Goal: Task Accomplishment & Management: Complete application form

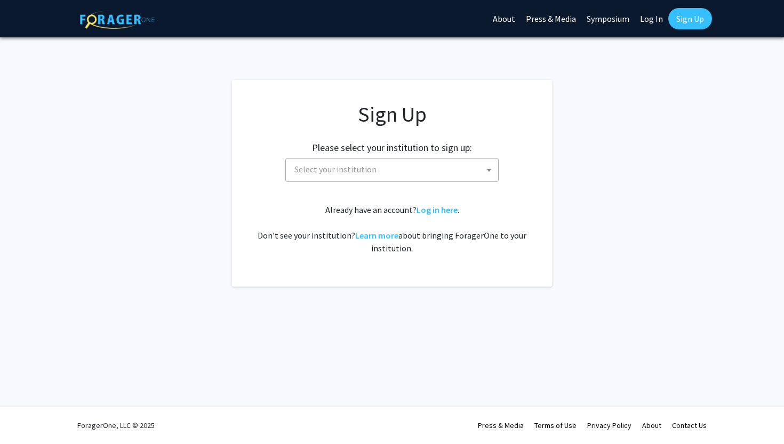
click at [685, 24] on link "Sign Up" at bounding box center [691, 18] width 44 height 21
click at [683, 15] on link "Sign Up" at bounding box center [691, 18] width 44 height 21
click at [395, 161] on span "Select your institution" at bounding box center [394, 169] width 208 height 22
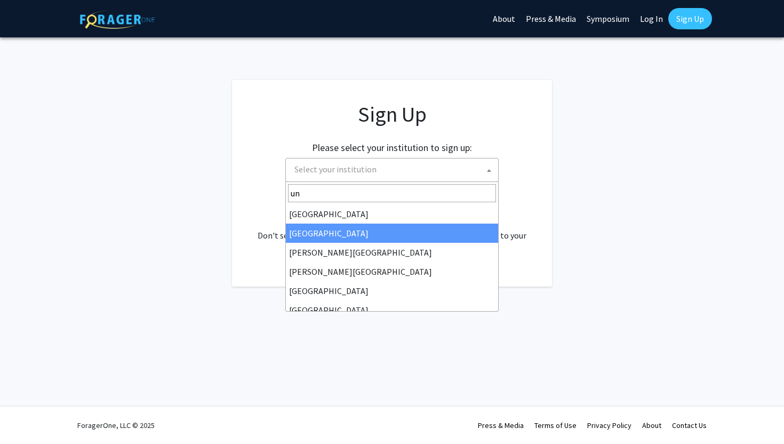
type input "u"
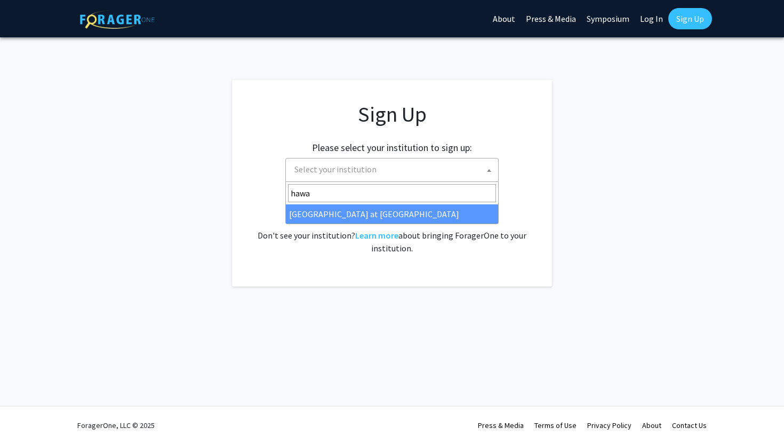
type input "hawa"
select select "18"
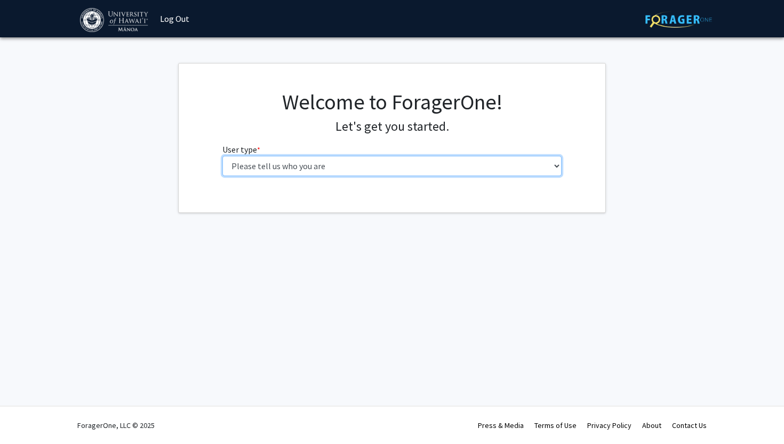
click at [381, 167] on select "Please tell us who you are Undergraduate Student Master's Student Doctoral Cand…" at bounding box center [393, 166] width 340 height 20
select select "1: undergrad"
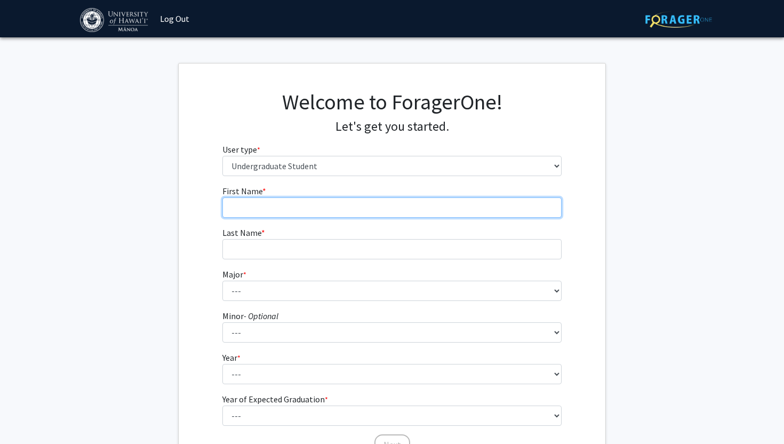
click at [292, 201] on input "First Name * required" at bounding box center [393, 207] width 340 height 20
type input "[GEOGRAPHIC_DATA]"
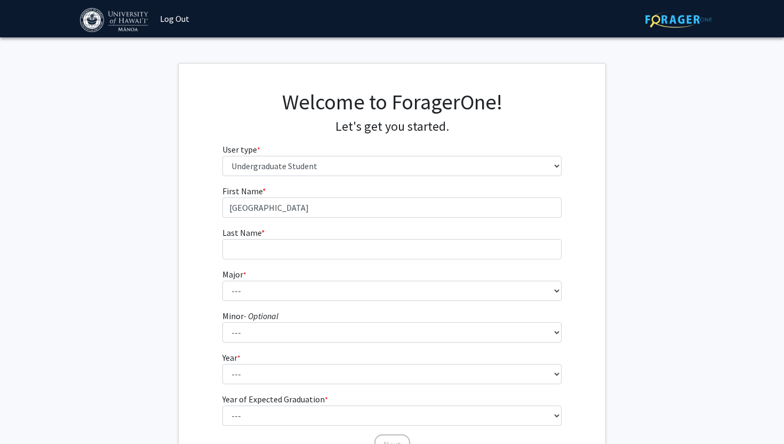
type input "Rea"
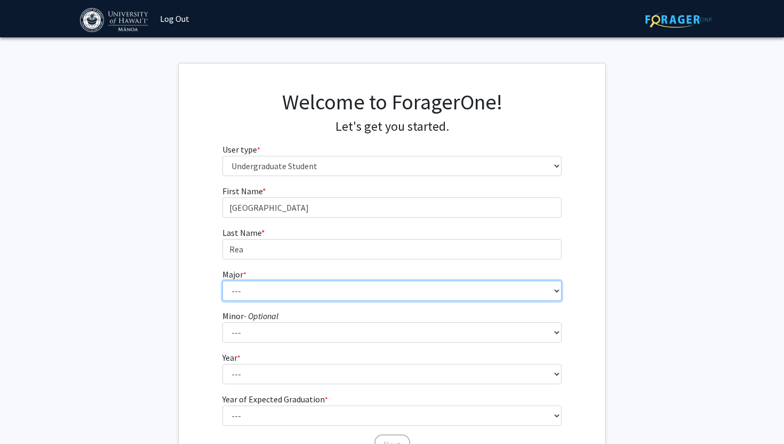
click at [258, 287] on select "--- Accounting American Studies Animal Sciences Anthropology Art Art History As…" at bounding box center [393, 291] width 340 height 20
select select "102: 1484"
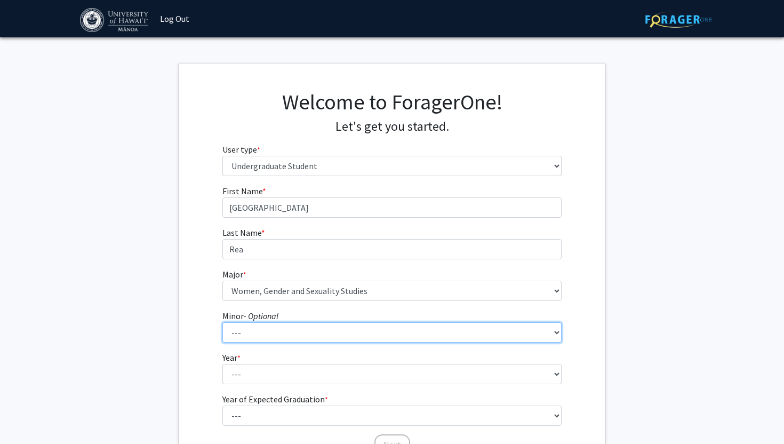
click at [238, 340] on select "--- American Studies Anthropology Art Art History Asian Studies Astronomy Astro…" at bounding box center [393, 332] width 340 height 20
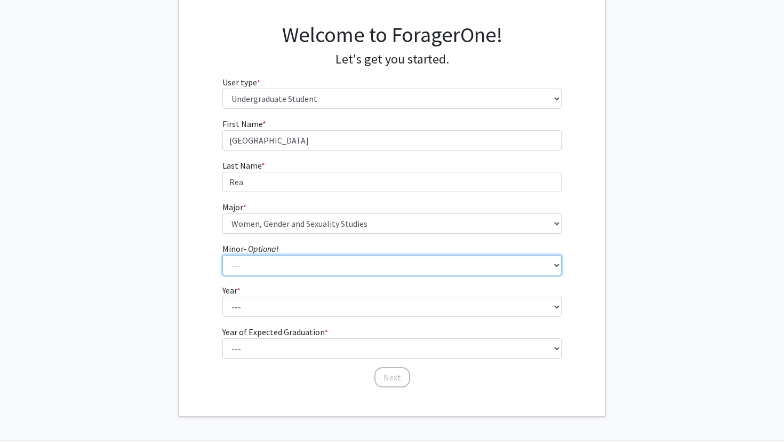
scroll to position [102, 0]
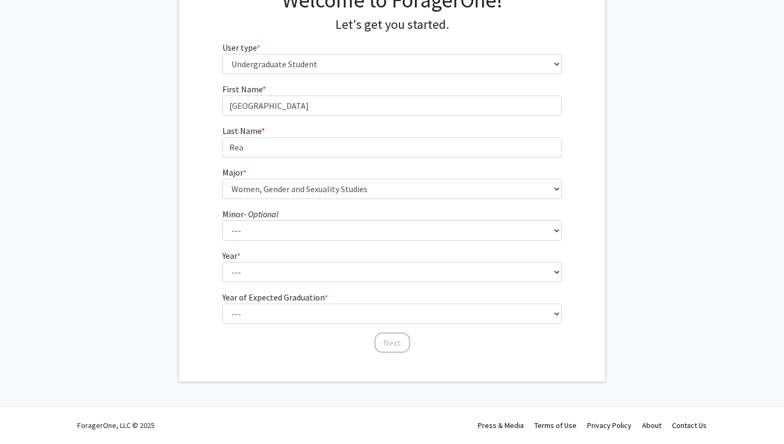
click at [231, 275] on select "--- First-year Sophomore Junior Senior Postbaccalaureate Certificate" at bounding box center [393, 272] width 340 height 20
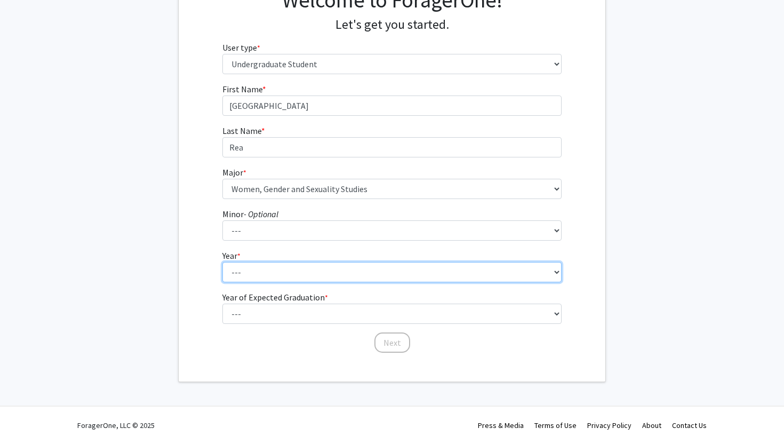
select select "1: first-year"
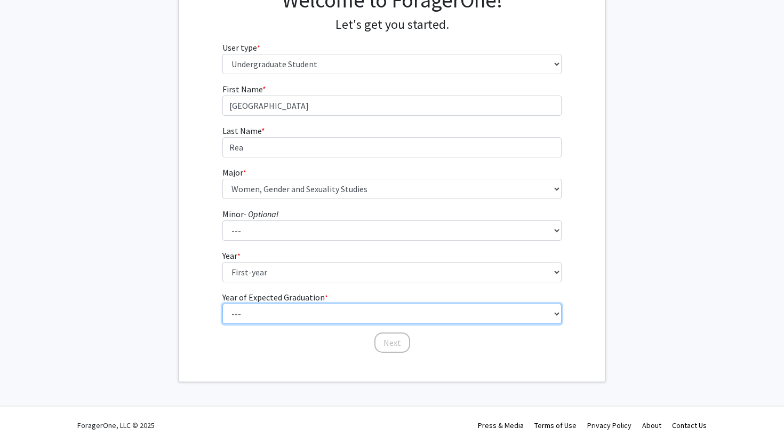
click at [239, 309] on select "--- 2025 2026 2027 2028 2029 2030 2031 2032 2033 2034" at bounding box center [393, 314] width 340 height 20
select select "5: 2029"
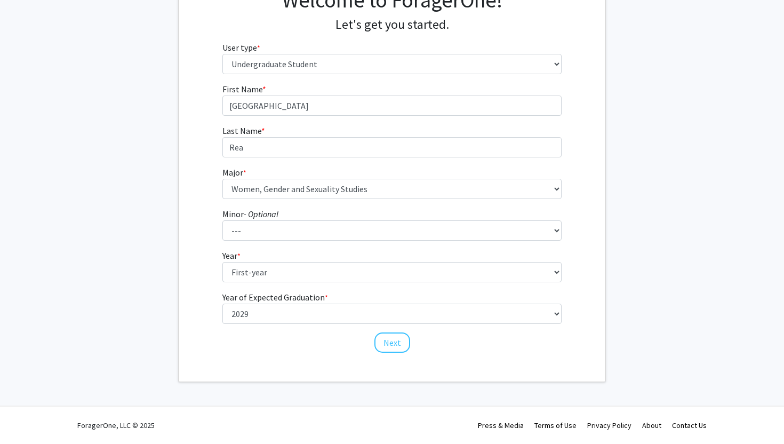
click at [229, 344] on div "First Name * required [PERSON_NAME] Last Name * required [PERSON_NAME] Major * …" at bounding box center [393, 218] width 356 height 271
click at [393, 343] on button "Next" at bounding box center [393, 342] width 36 height 20
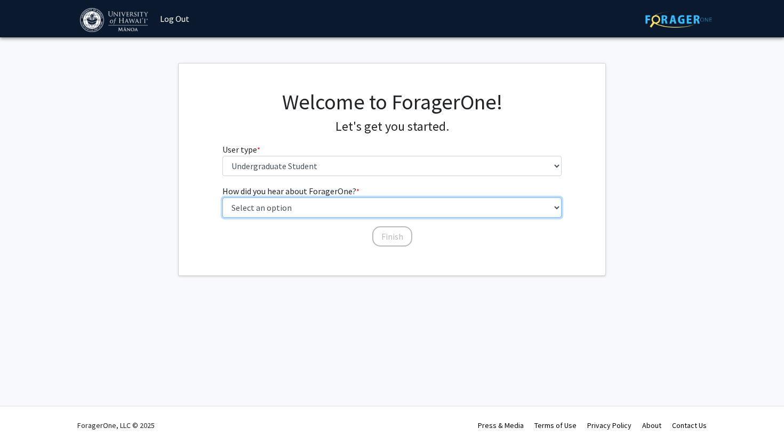
click at [297, 207] on select "Select an option Peer/student recommendation Faculty/staff recommendation Unive…" at bounding box center [393, 207] width 340 height 20
select select "2: faculty_recommendation"
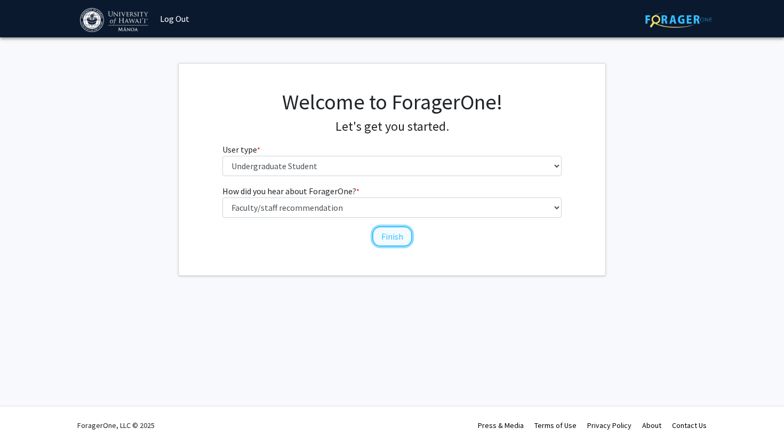
click at [382, 233] on button "Finish" at bounding box center [392, 236] width 40 height 20
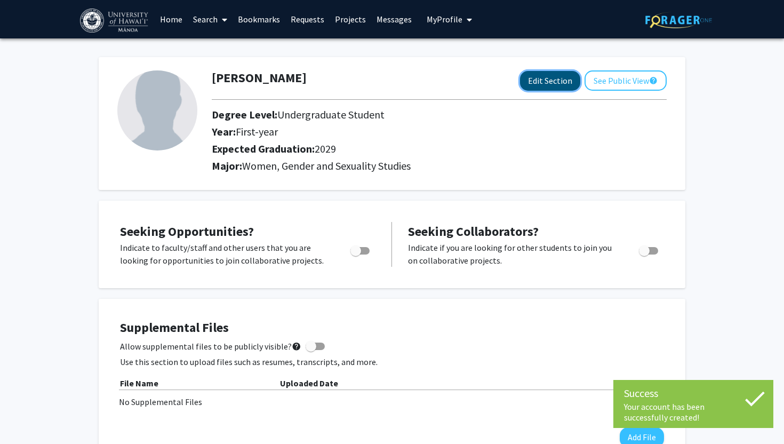
click at [535, 82] on button "Edit Section" at bounding box center [550, 81] width 60 height 20
select select "first-year"
select select "2029"
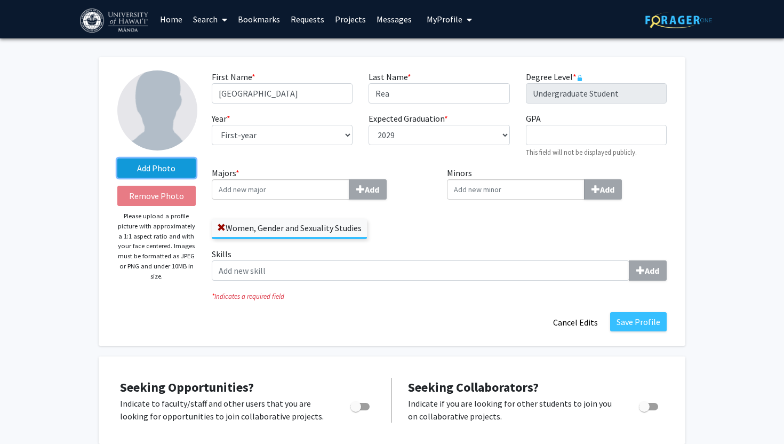
click at [150, 163] on label "Add Photo" at bounding box center [156, 167] width 78 height 19
click at [0, 0] on input "Add Photo" at bounding box center [0, 0] width 0 height 0
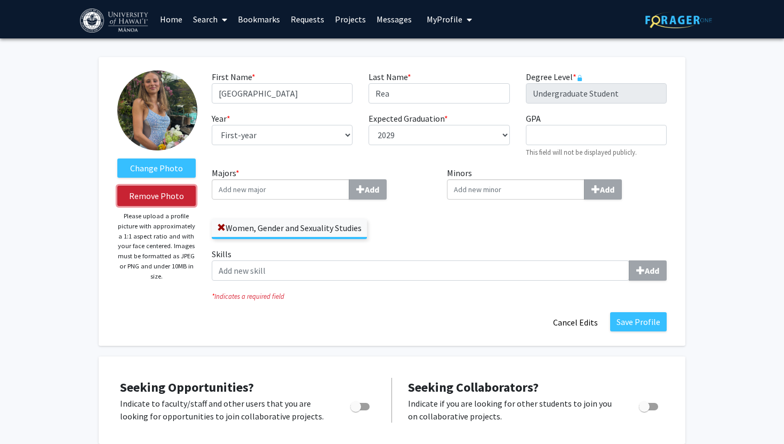
click at [152, 198] on button "Remove Photo" at bounding box center [156, 196] width 78 height 20
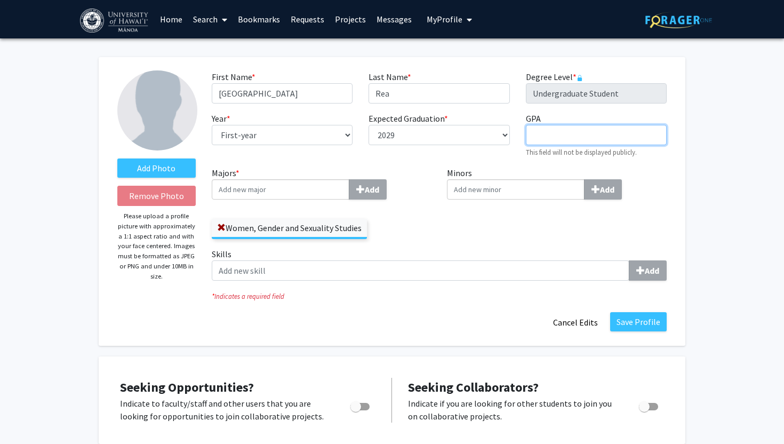
click at [558, 138] on input "GPA required" at bounding box center [596, 135] width 141 height 20
click at [505, 154] on div "Expected Graduation * required --- 2018 2019 2020 2021 2022 2023 2024 2025 2026…" at bounding box center [439, 135] width 157 height 46
click at [330, 196] on input "Majors * Add" at bounding box center [281, 189] width 138 height 20
click at [298, 162] on div "First Name * required [PERSON_NAME] Last Name * required [PERSON_NAME] Degree L…" at bounding box center [439, 118] width 471 height 96
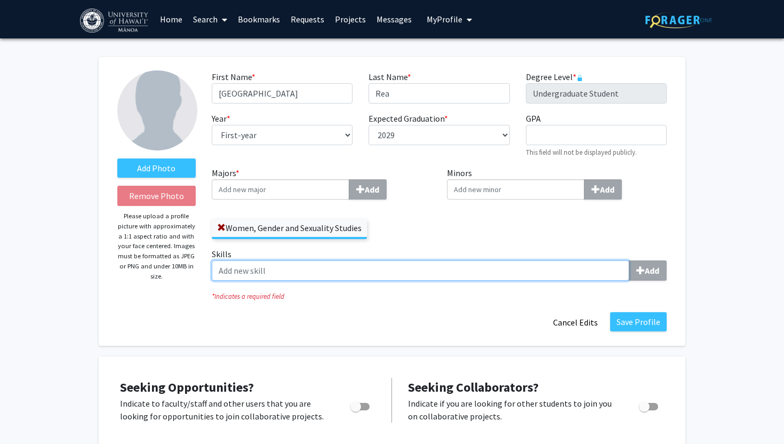
click at [246, 268] on input "Skills Add" at bounding box center [421, 270] width 418 height 20
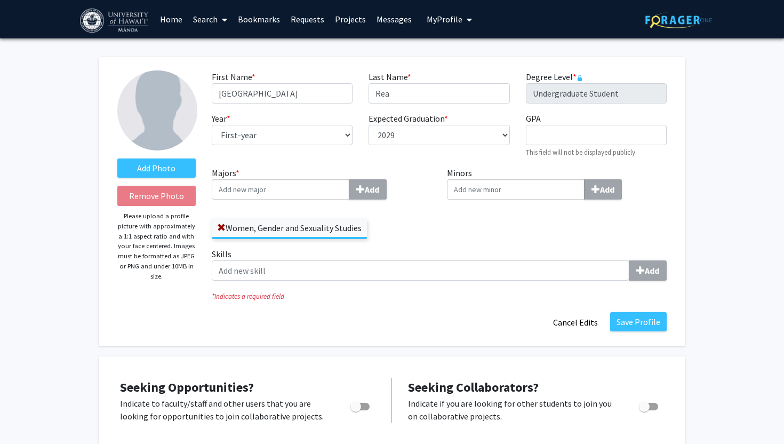
click at [297, 242] on div "Majors * Add Women, Gender and Sexuality Studies" at bounding box center [322, 206] width 236 height 81
click at [628, 320] on button "Save Profile" at bounding box center [638, 321] width 57 height 19
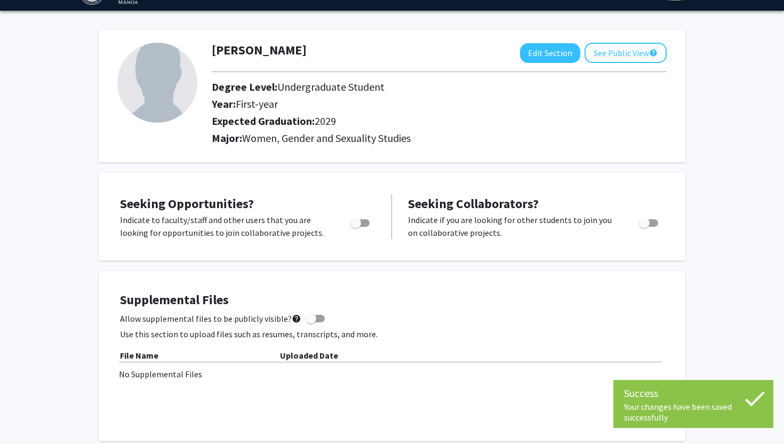
scroll to position [30, 0]
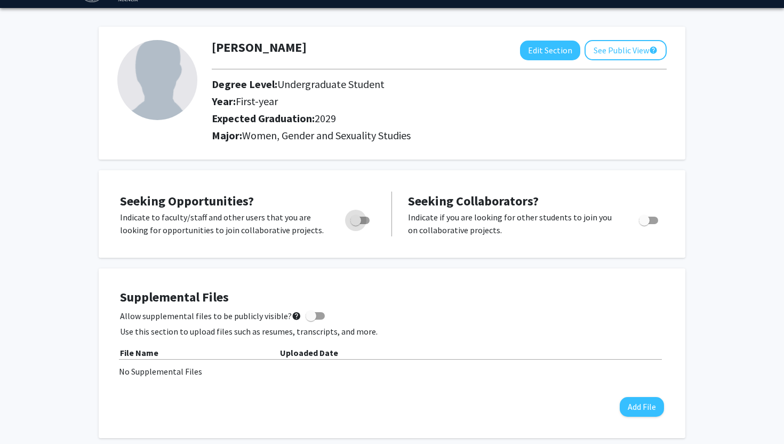
click at [361, 219] on span "Toggle" at bounding box center [360, 220] width 19 height 7
click at [356, 224] on input "Are you actively seeking opportunities?" at bounding box center [355, 224] width 1 height 1
checkbox input "true"
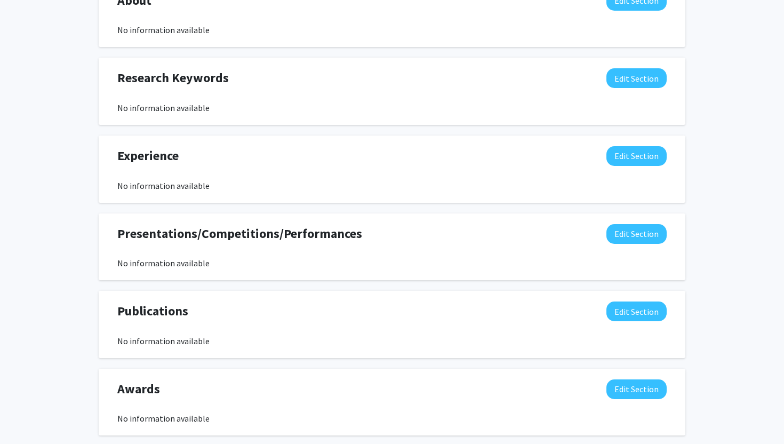
scroll to position [494, 0]
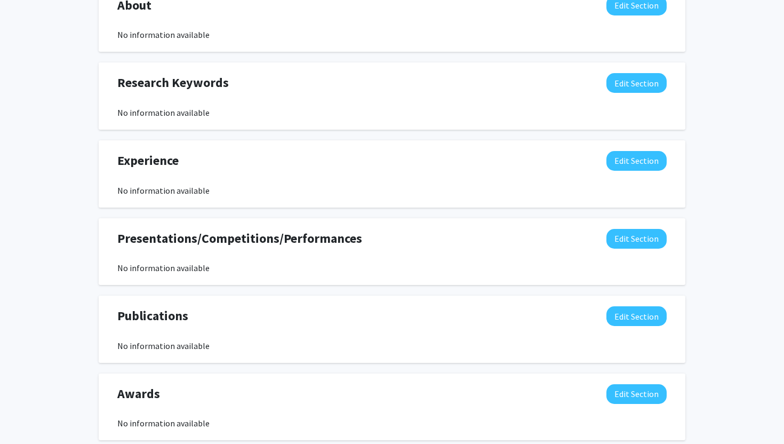
click at [269, 180] on div "Experience Edit Section No information available" at bounding box center [392, 174] width 566 height 46
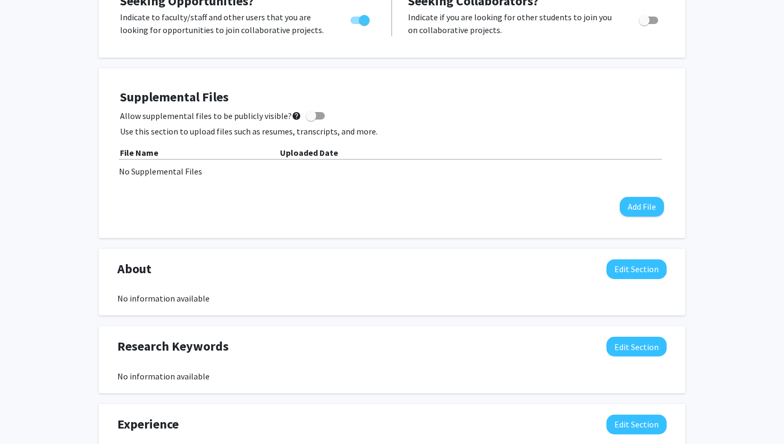
scroll to position [202, 0]
